Goal: Task Accomplishment & Management: Manage account settings

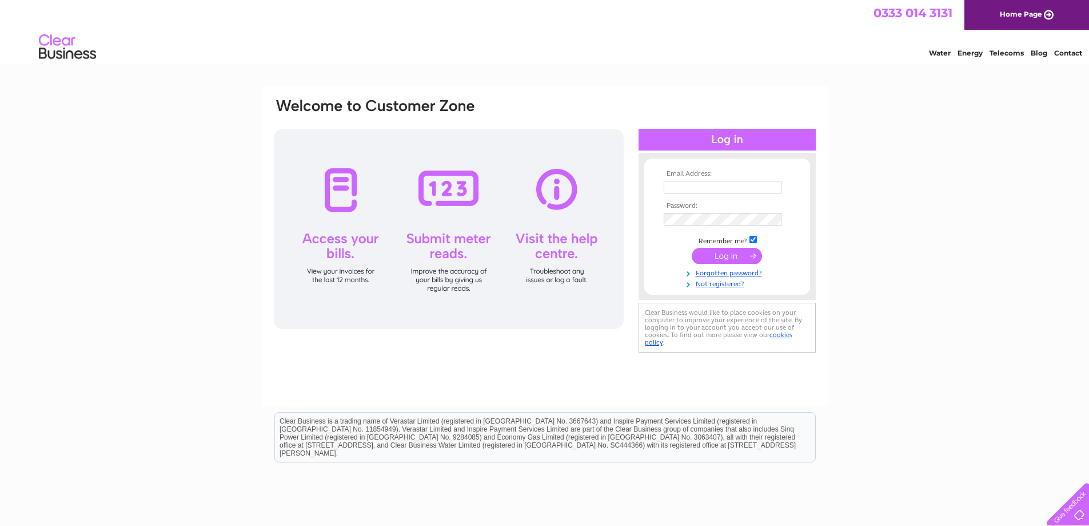
type input "[EMAIL_ADDRESS][PERSON_NAME][DOMAIN_NAME]"
click at [727, 254] on input "submit" at bounding box center [727, 256] width 70 height 16
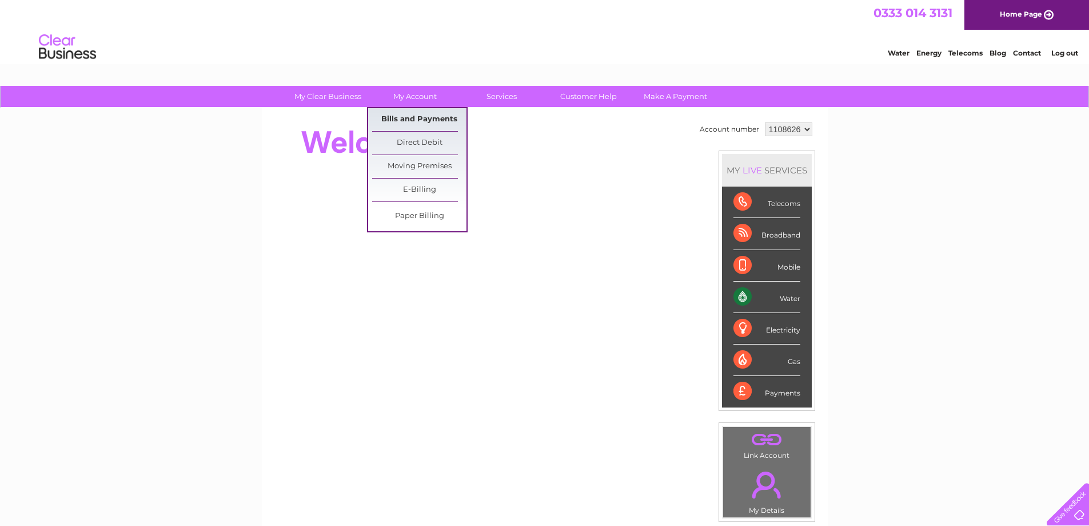
click at [421, 115] on link "Bills and Payments" at bounding box center [419, 119] width 94 height 23
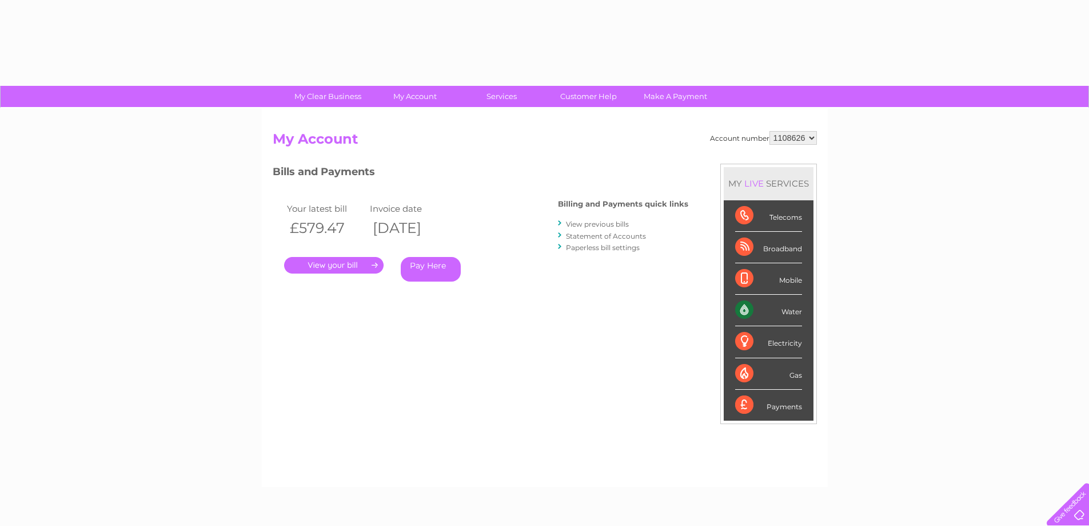
click at [421, 115] on div "Account number 1108626 My Account MY LIVE SERVICES Telecoms Broadband Mobile Wa…" at bounding box center [545, 297] width 566 height 379
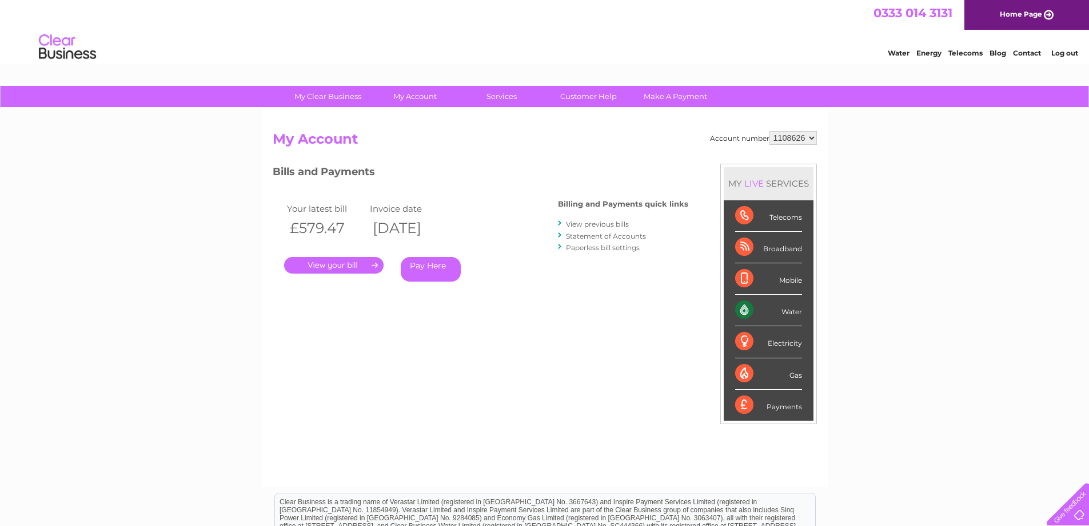
click at [333, 264] on link "." at bounding box center [334, 265] width 100 height 17
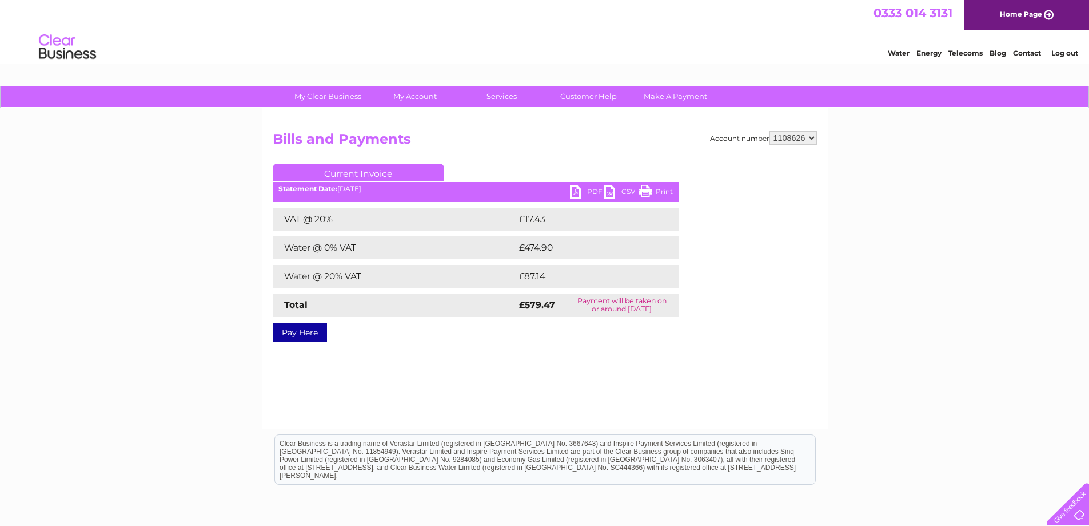
click at [578, 190] on link "PDF" at bounding box center [587, 193] width 34 height 17
